Goal: Communication & Community: Ask a question

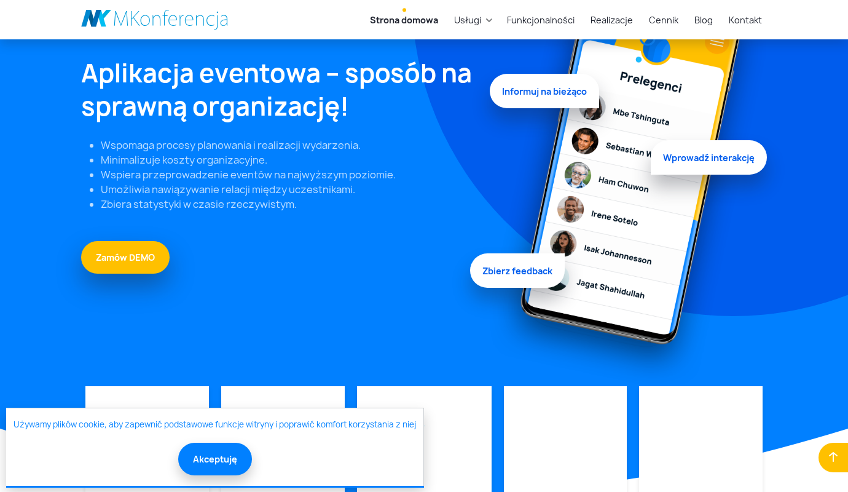
scroll to position [3402, 0]
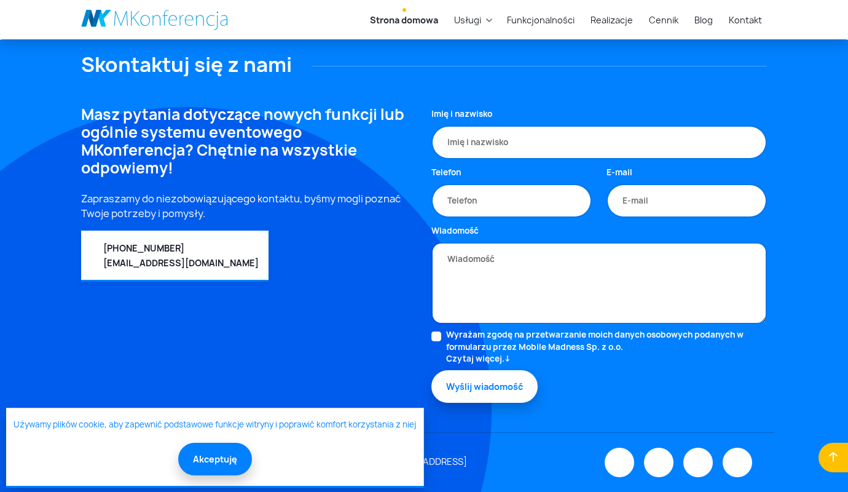
click at [213, 459] on button "Akceptuję" at bounding box center [215, 459] width 74 height 33
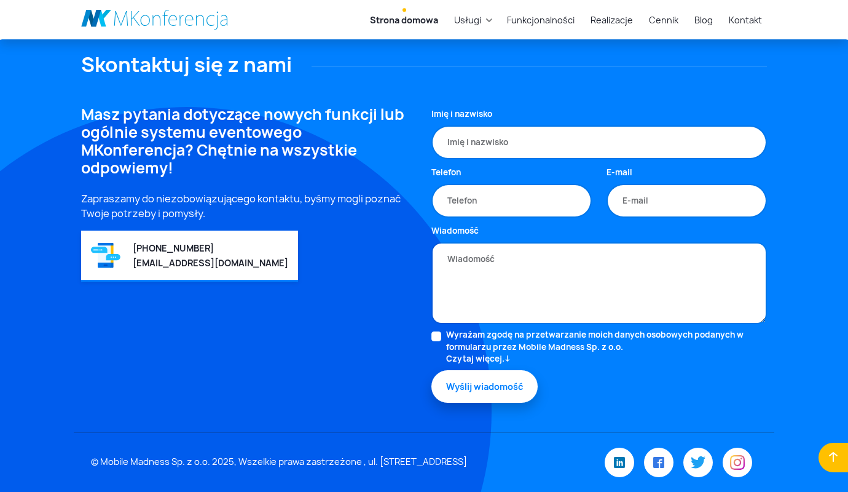
type input "e"
type textarea "e"
checkbox input "false"
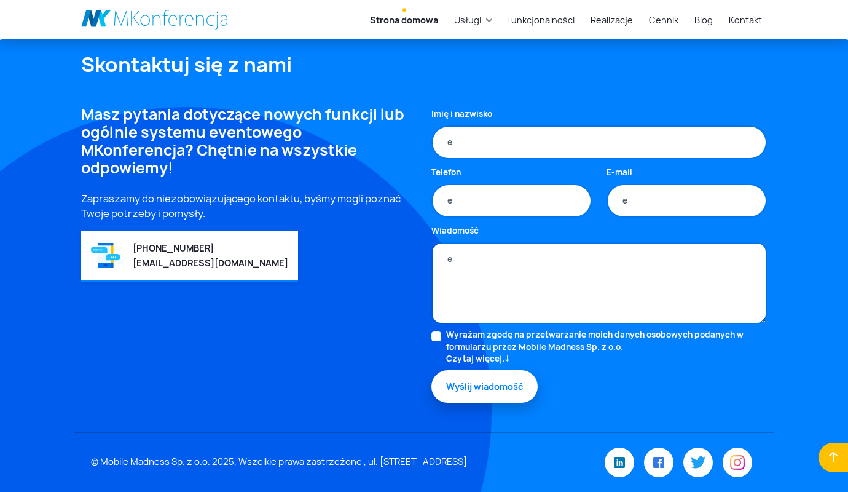
type input "[PERSON_NAME]"
type input "[PERSON_NAME][EMAIL_ADDRESS][DOMAIN_NAME]"
type input "504829130"
type textarea "Dzien dobry, pisze ponownie, aby zapytac, czy moge pomóc Panstwa firmie w prowa…"
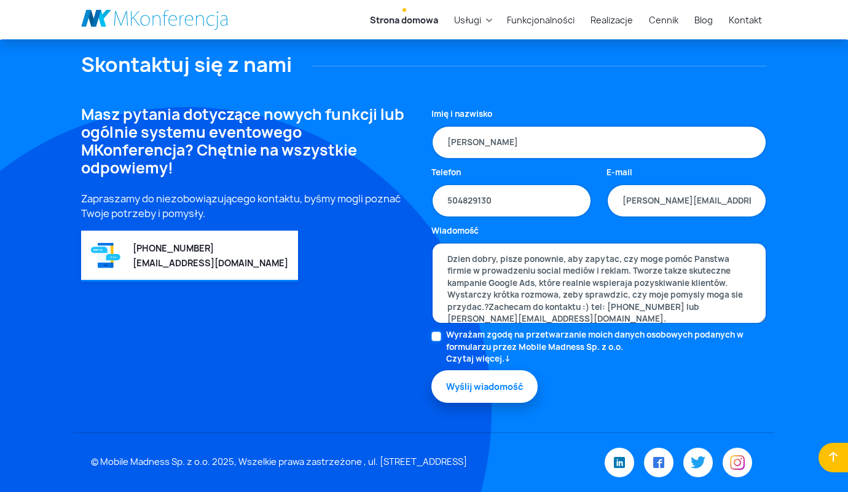
click at [436, 336] on input "Wyrażam zgodę na przetwarzanie moich danych osobowych podanych w formularzu prz…" at bounding box center [437, 336] width 10 height 10
checkbox input "true"
click at [485, 386] on button "Wyślij wiadomość" at bounding box center [485, 386] width 106 height 33
